Goal: Task Accomplishment & Management: Manage account settings

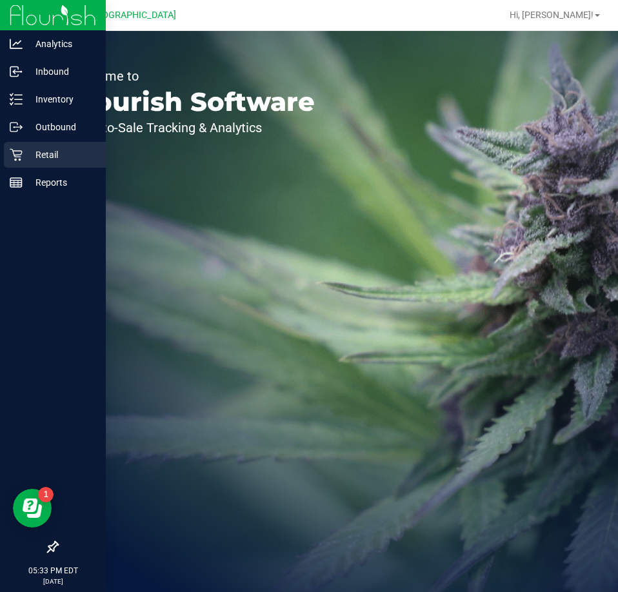
click at [49, 159] on p "Retail" at bounding box center [61, 154] width 77 height 15
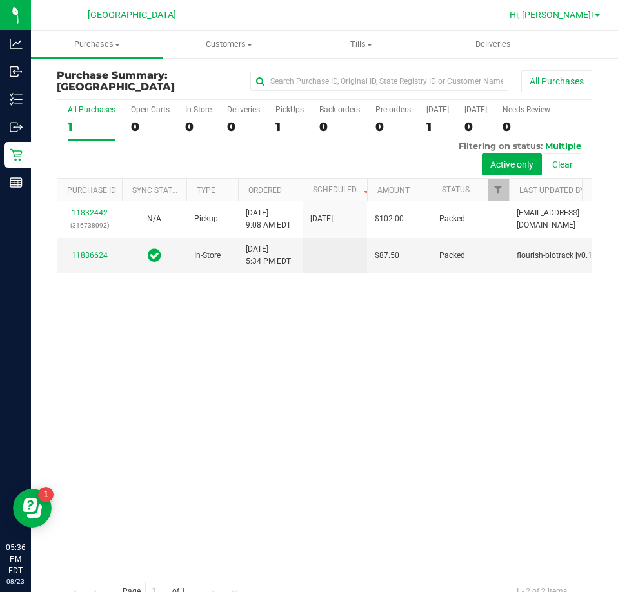
click at [573, 10] on span "Hi, [PERSON_NAME]!" at bounding box center [552, 15] width 84 height 10
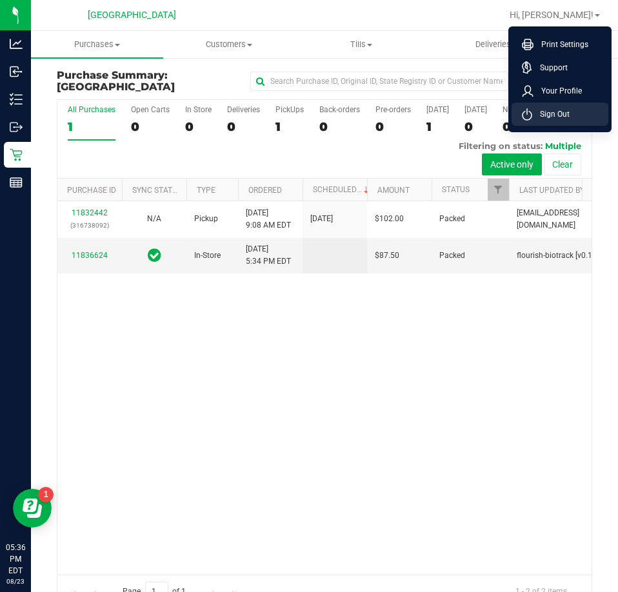
click at [559, 114] on span "Sign Out" at bounding box center [550, 114] width 37 height 13
